Goal: Navigation & Orientation: Find specific page/section

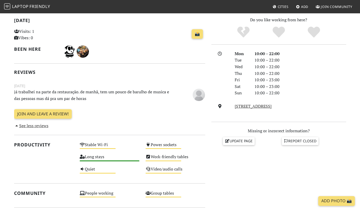
scroll to position [152, 0]
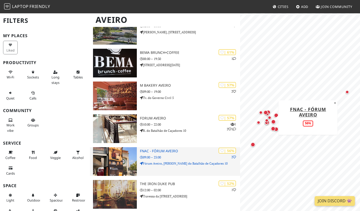
scroll to position [255, 0]
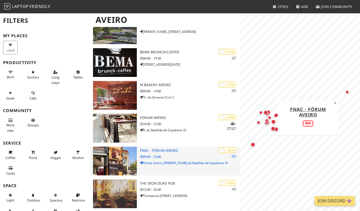
click at [204, 147] on div "| 56% 2 Fnac - Fórum Aveiro 09:00 – 23:00 Fórum Aveiro, R. do Batalhão de Caçad…" at bounding box center [190, 161] width 100 height 29
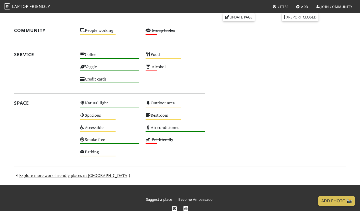
scroll to position [255, 0]
